Goal: Check status: Check status

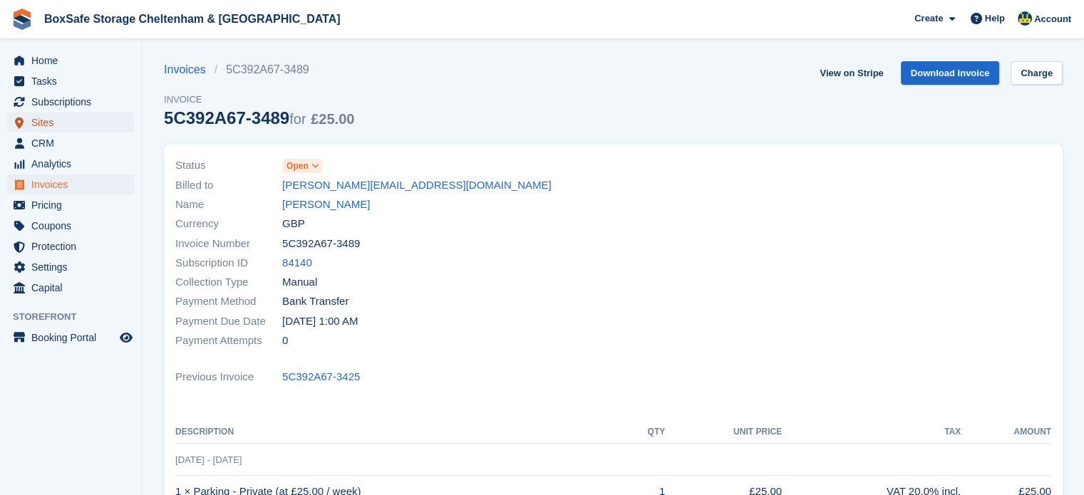
click at [94, 117] on span "Sites" at bounding box center [73, 123] width 85 height 20
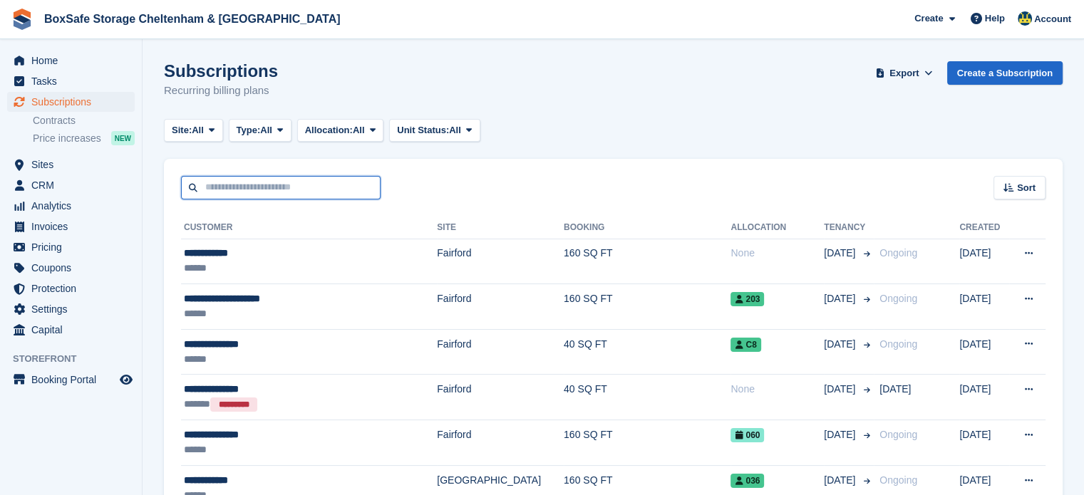
click at [257, 184] on input "text" at bounding box center [280, 188] width 199 height 24
click at [236, 185] on input "text" at bounding box center [280, 188] width 199 height 24
type input "*"
type input "*****"
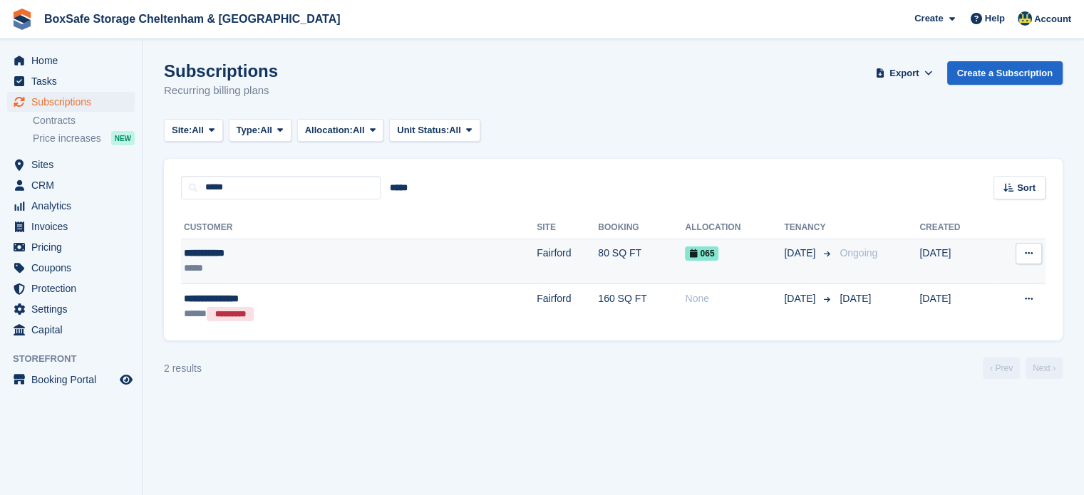
click at [598, 265] on td "80 SQ FT" at bounding box center [641, 262] width 87 height 46
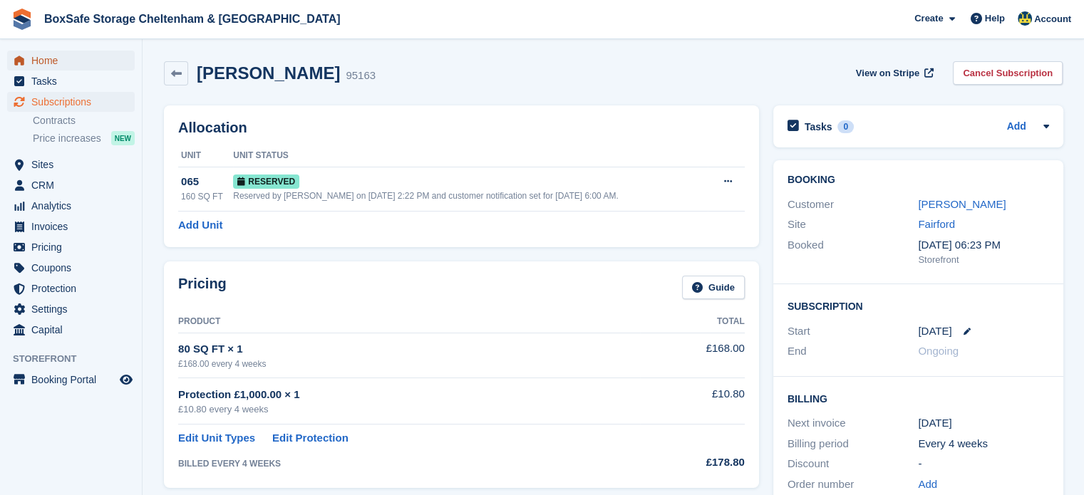
click at [69, 56] on span "Home" at bounding box center [73, 61] width 85 height 20
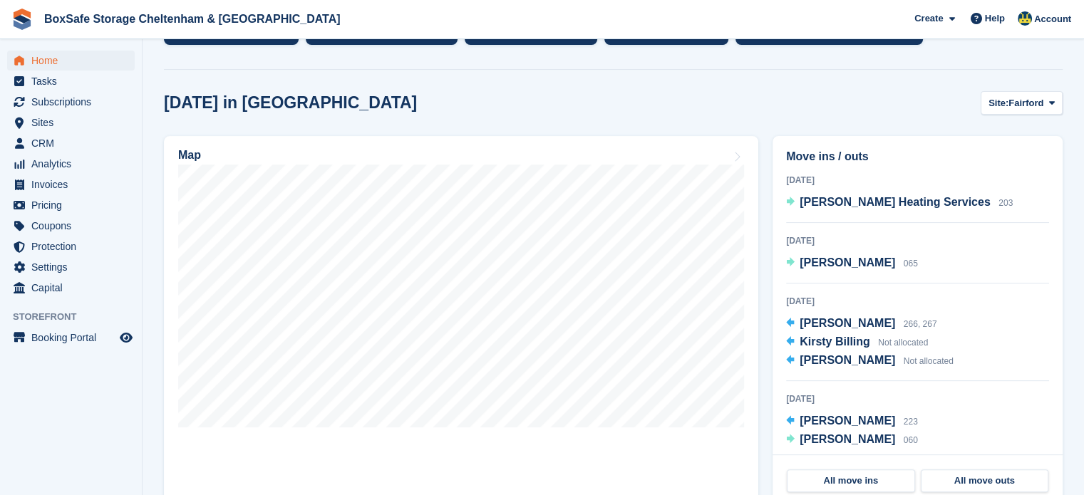
scroll to position [339, 0]
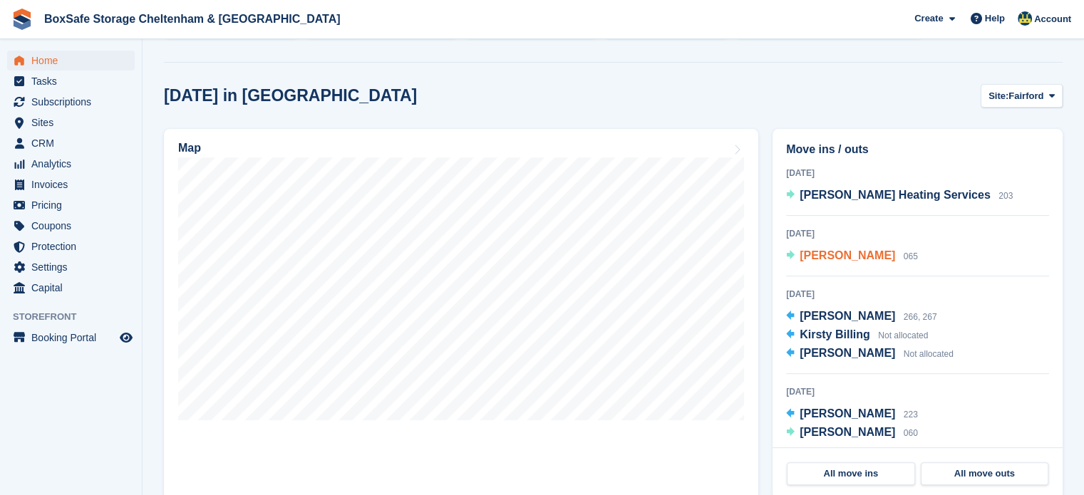
click at [808, 259] on span "[PERSON_NAME]" at bounding box center [846, 255] width 95 height 12
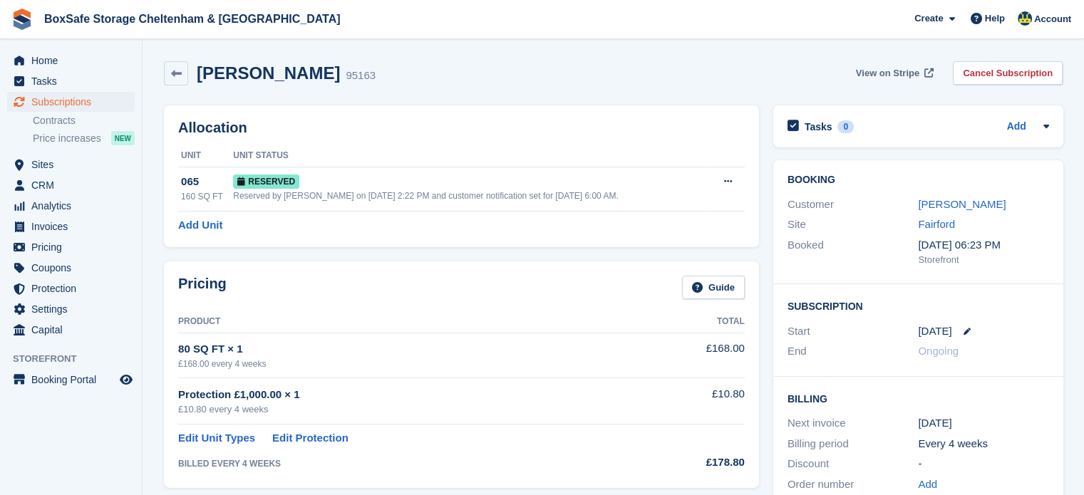
click at [882, 76] on span "View on Stripe" at bounding box center [887, 73] width 63 height 14
